Goal: Find specific page/section: Find specific page/section

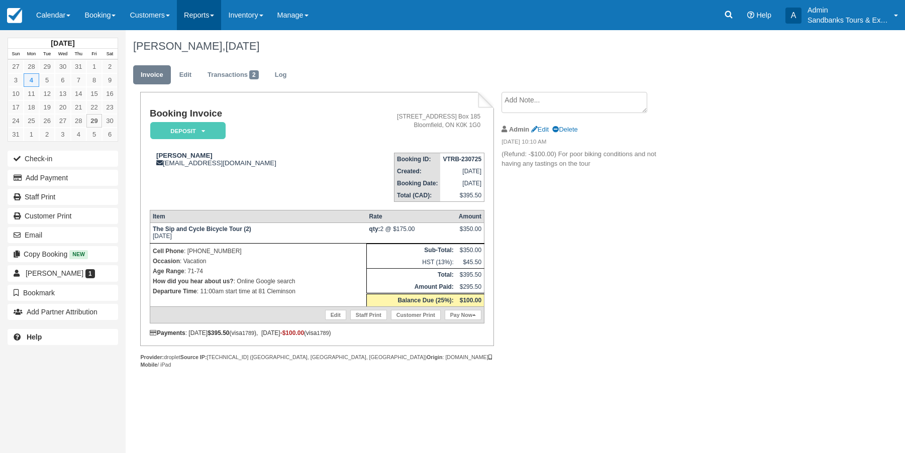
click at [197, 16] on link "Reports" at bounding box center [199, 15] width 44 height 30
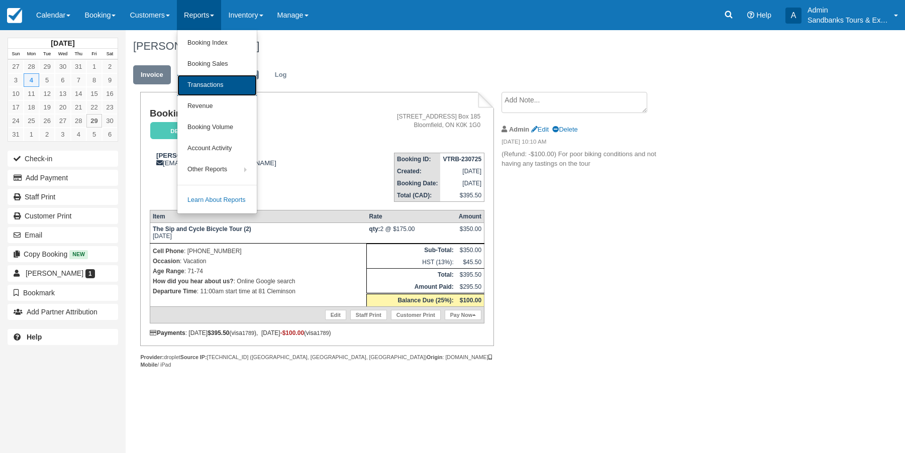
click at [220, 89] on link "Transactions" at bounding box center [216, 85] width 79 height 21
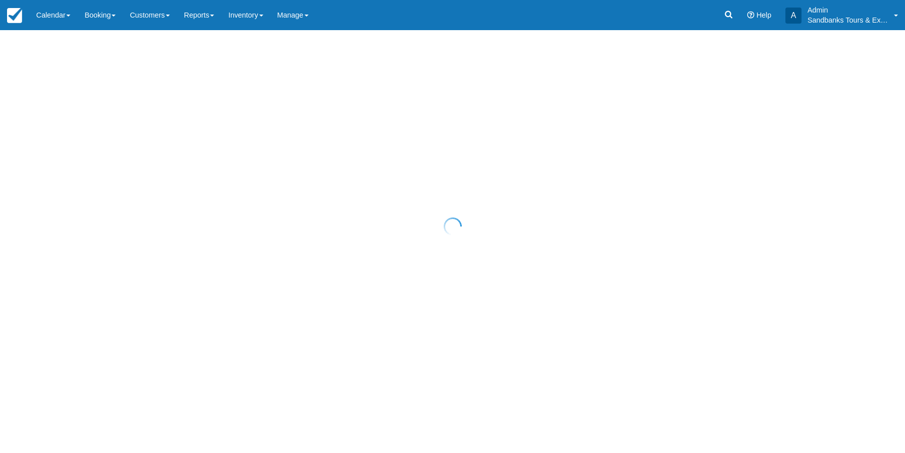
select select "10"
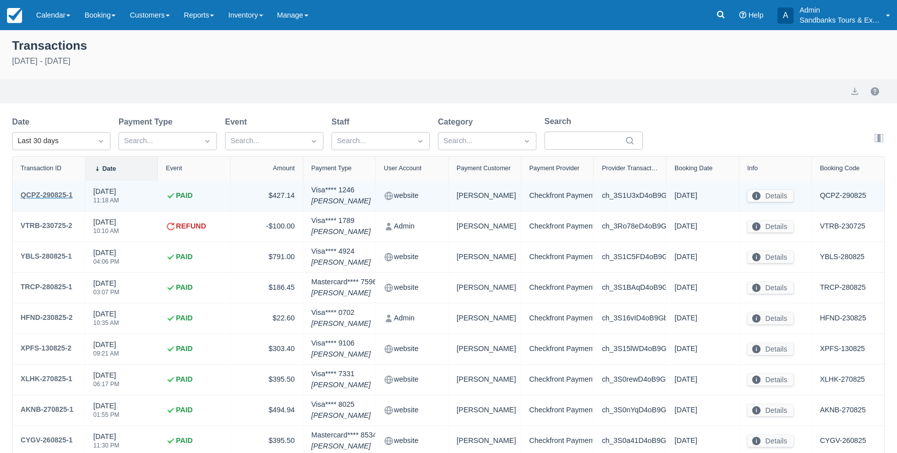
click at [64, 194] on div "QCPZ-290825-1" at bounding box center [47, 195] width 52 height 12
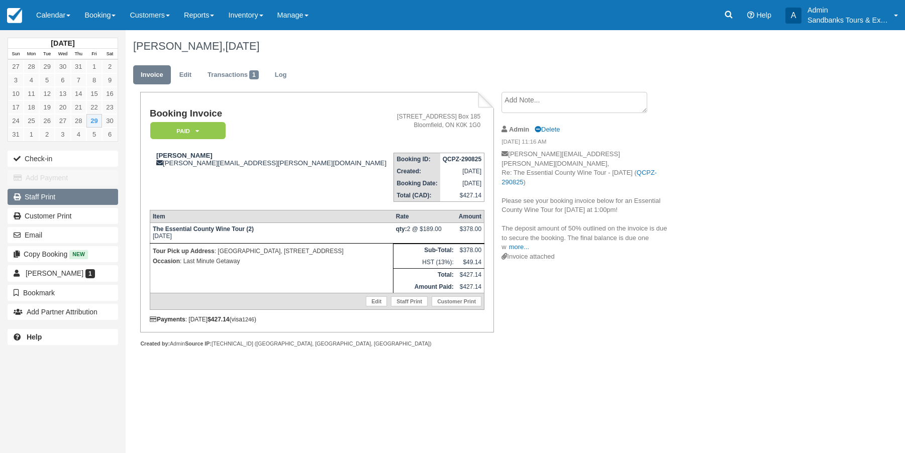
click at [43, 194] on link "Staff Print" at bounding box center [63, 197] width 111 height 16
